Goal: Information Seeking & Learning: Learn about a topic

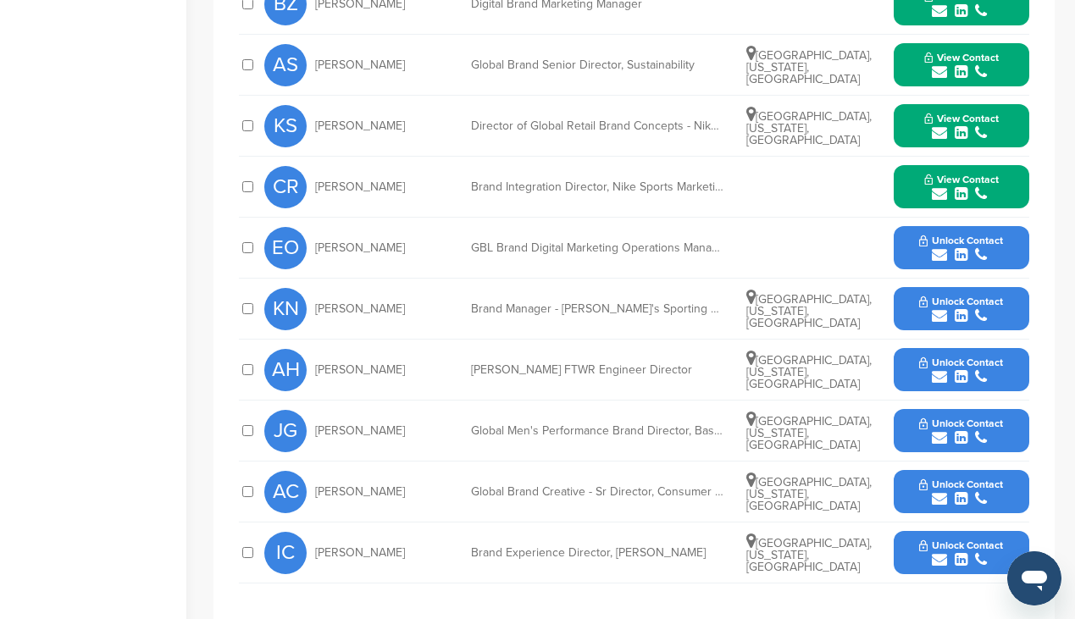
click at [423, 232] on div "EO [PERSON_NAME]" at bounding box center [357, 248] width 186 height 42
drag, startPoint x: 390, startPoint y: 251, endPoint x: 310, endPoint y: 252, distance: 80.5
click at [310, 252] on div "EO [PERSON_NAME]" at bounding box center [357, 248] width 186 height 42
drag, startPoint x: 409, startPoint y: 495, endPoint x: 315, endPoint y: 490, distance: 94.1
click at [315, 490] on div "AC [PERSON_NAME]" at bounding box center [357, 492] width 186 height 42
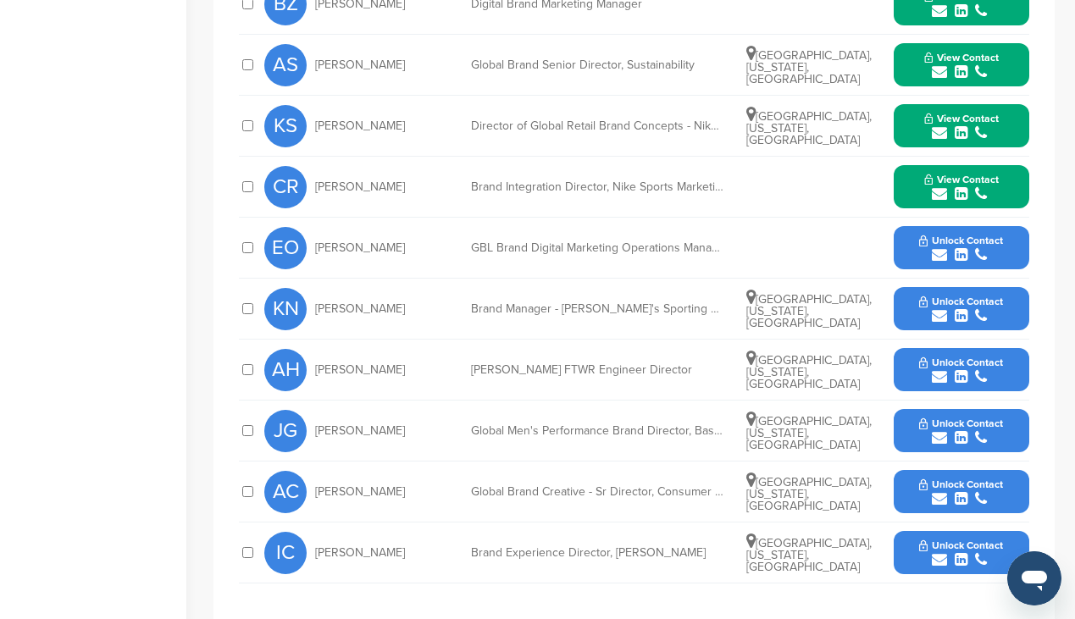
copy span "[PERSON_NAME]"
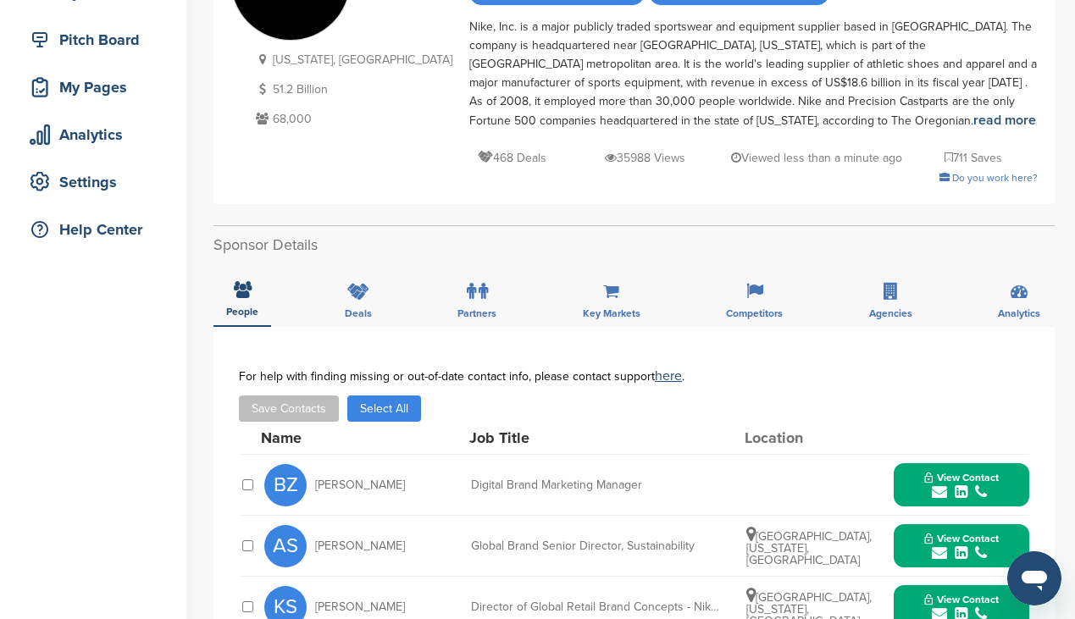
scroll to position [203, 0]
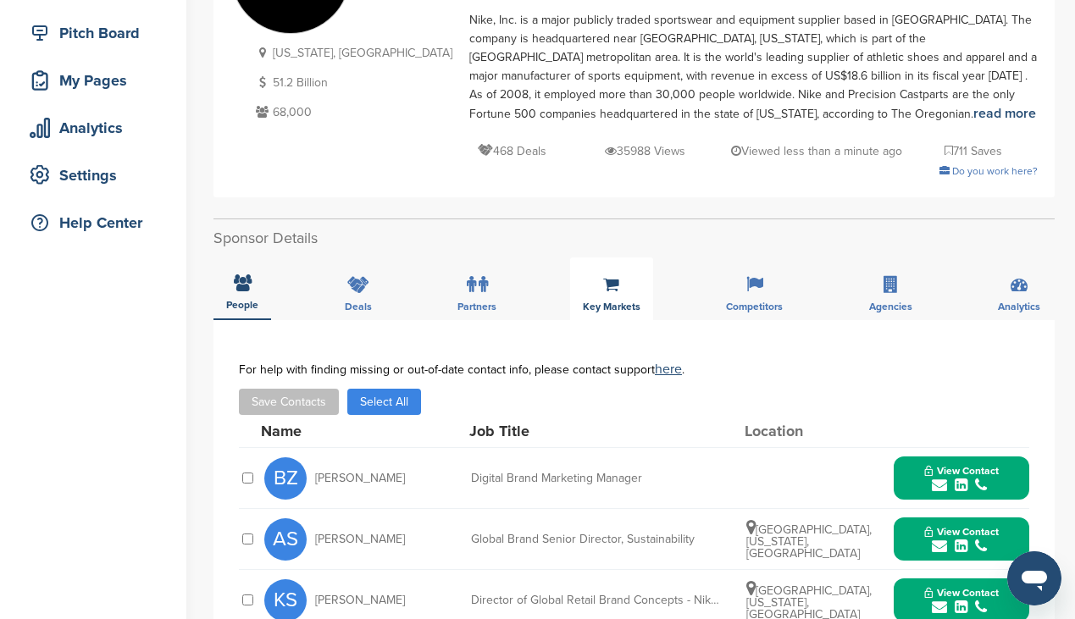
click at [609, 279] on icon at bounding box center [611, 284] width 16 height 17
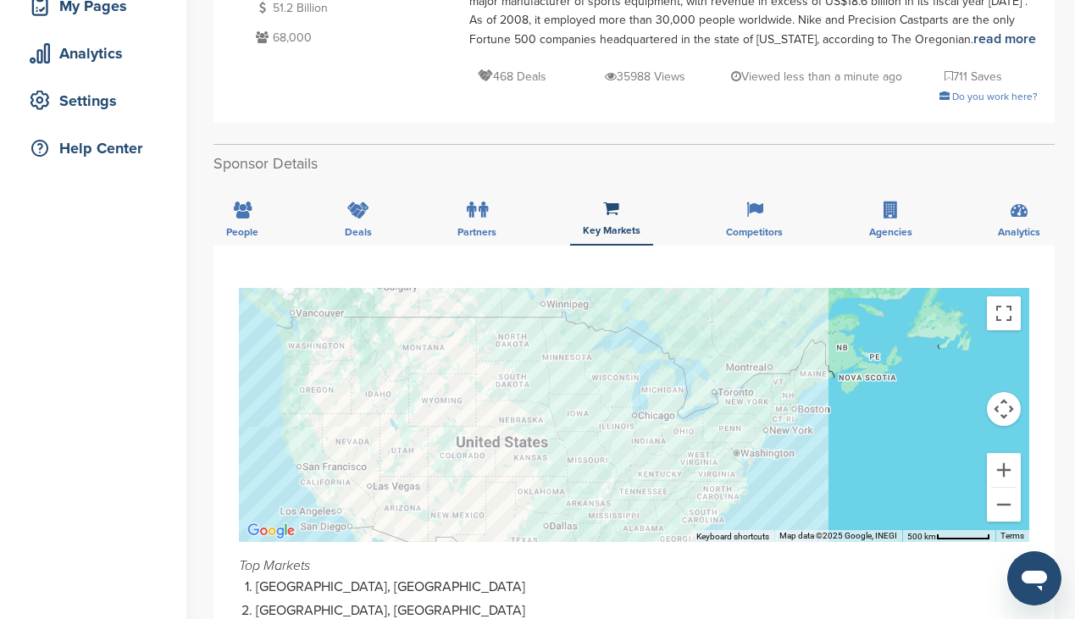
scroll to position [271, 0]
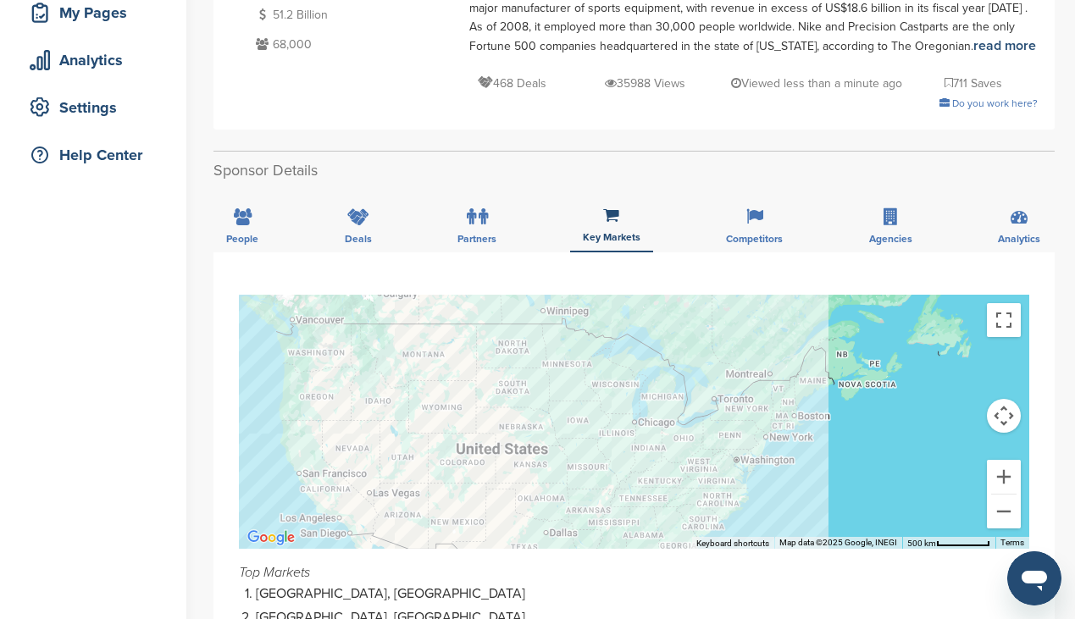
click at [478, 227] on label at bounding box center [477, 217] width 21 height 34
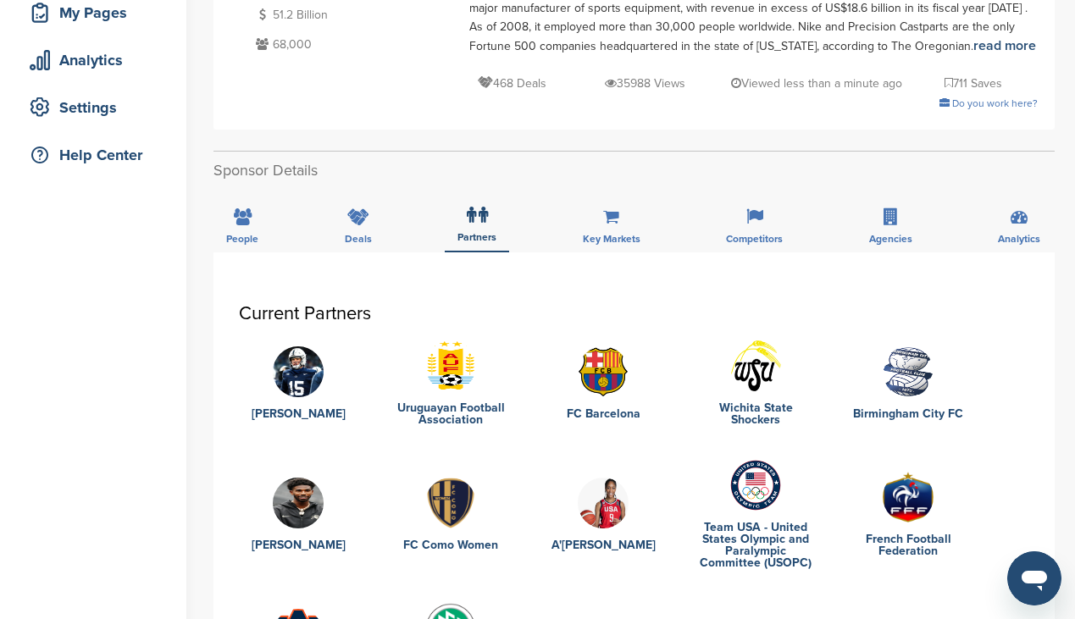
click at [304, 389] on img at bounding box center [298, 371] width 51 height 51
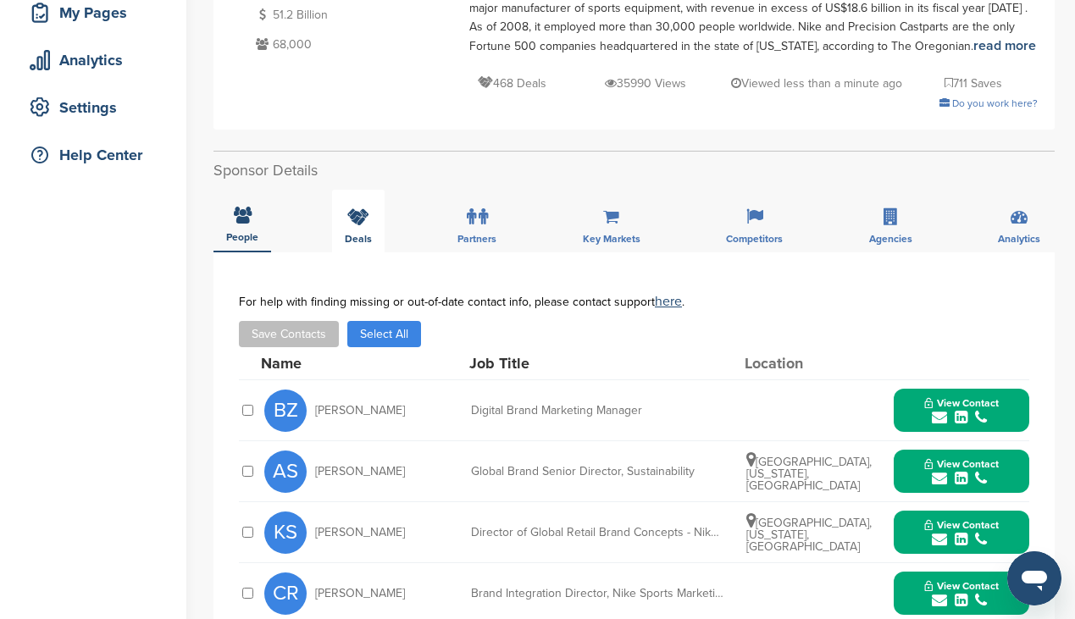
click at [361, 225] on icon at bounding box center [358, 216] width 22 height 17
click at [474, 228] on label at bounding box center [477, 217] width 21 height 34
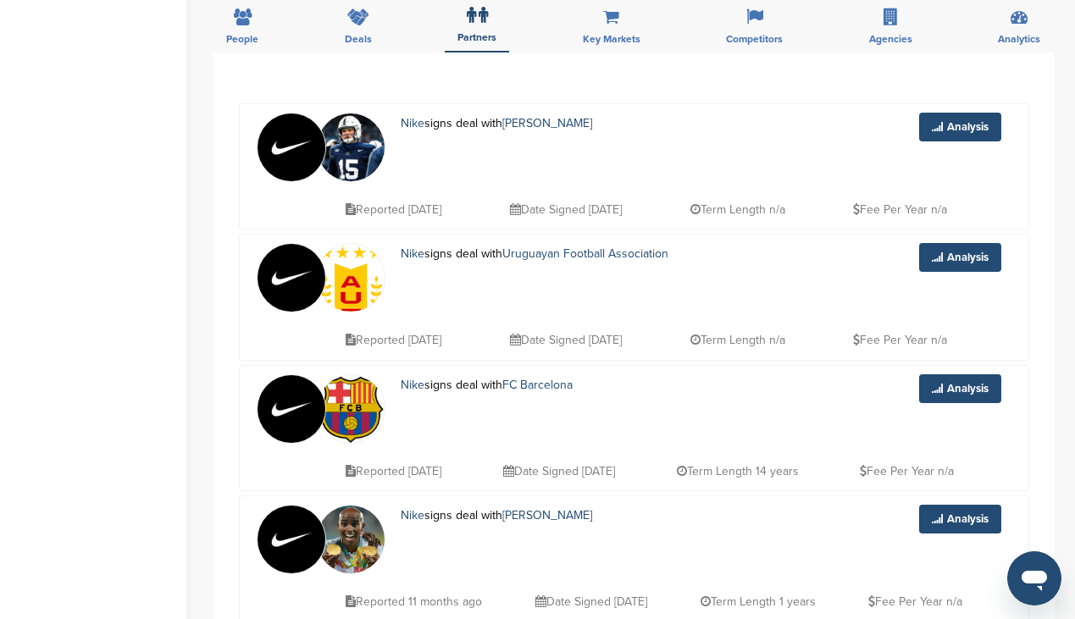
scroll to position [474, 0]
